Goal: Task Accomplishment & Management: Manage account settings

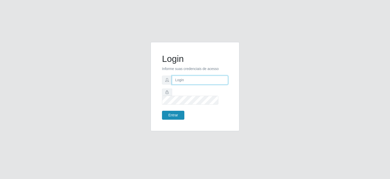
type input "[EMAIL_ADDRESS][DOMAIN_NAME]"
click at [173, 111] on button "Entrar" at bounding box center [173, 115] width 22 height 9
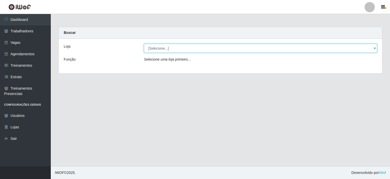
click at [168, 50] on select "[Selecione...] Rio Center - Lagoa Nova Rio Center - Natal Shopping" at bounding box center [260, 48] width 233 height 9
select select "471"
click at [144, 44] on select "[Selecione...] Rio Center - Lagoa Nova Rio Center - Natal Shopping" at bounding box center [260, 48] width 233 height 9
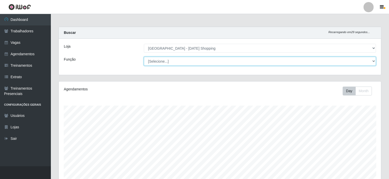
click at [166, 61] on select "[Selecione...] ASG ASG + ASG ++ Assistente de Loja Assistente de Loja + Assiste…" at bounding box center [260, 61] width 232 height 9
click at [144, 57] on select "[Selecione...] ASG ASG + ASG ++ Assistente de Loja Assistente de Loja + Assiste…" at bounding box center [260, 61] width 232 height 9
click at [163, 58] on select "[Selecione...] ASG ASG + ASG ++ Assistente de Loja Assistente de Loja + Assiste…" at bounding box center [260, 61] width 232 height 9
select select "156"
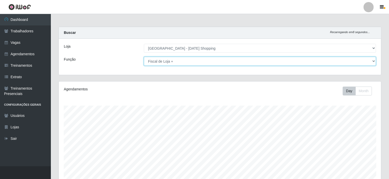
click at [144, 57] on select "[Selecione...] ASG ASG + ASG ++ Assistente de Loja Assistente de Loja + Assiste…" at bounding box center [260, 61] width 232 height 9
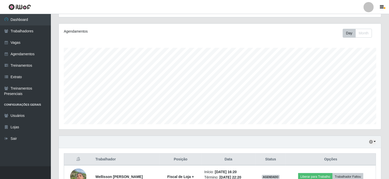
scroll to position [0, 0]
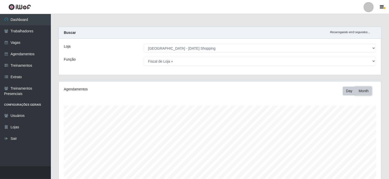
click at [362, 93] on button "Month" at bounding box center [363, 90] width 17 height 9
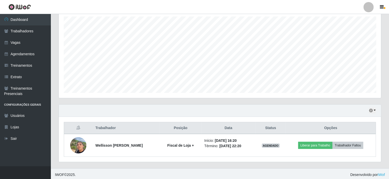
scroll to position [90, 0]
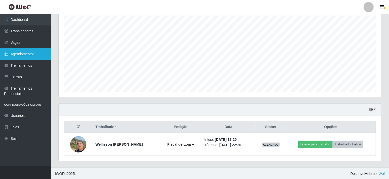
click at [20, 57] on link "Agendamentos" at bounding box center [25, 53] width 51 height 11
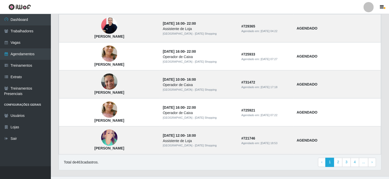
scroll to position [350, 0]
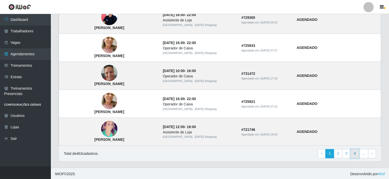
click at [357, 152] on link "4" at bounding box center [354, 153] width 9 height 9
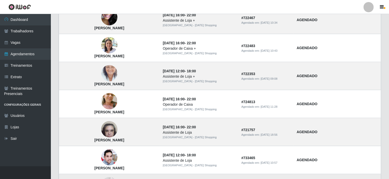
scroll to position [350, 0]
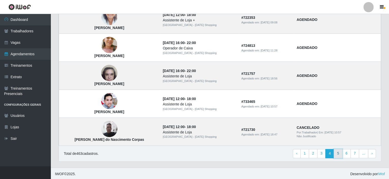
click at [339, 152] on link "5" at bounding box center [338, 153] width 9 height 9
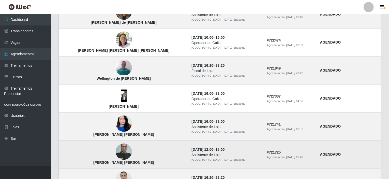
scroll to position [350, 0]
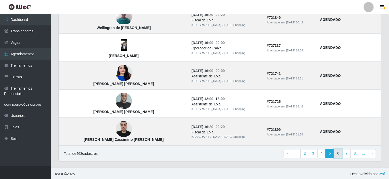
click at [340, 153] on link "6" at bounding box center [338, 153] width 9 height 9
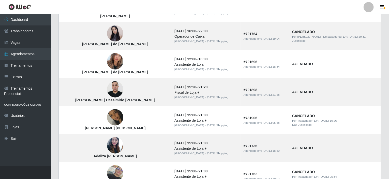
scroll to position [102, 0]
